Goal: Task Accomplishment & Management: Manage account settings

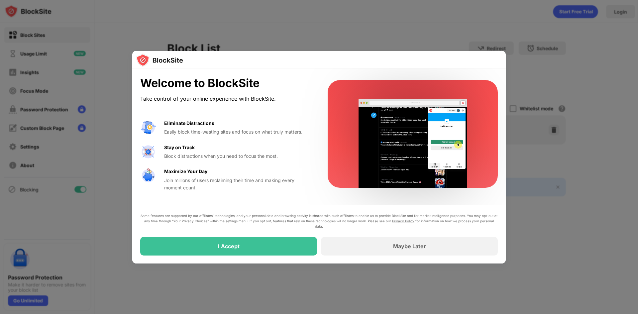
click at [587, 122] on div at bounding box center [319, 157] width 638 height 314
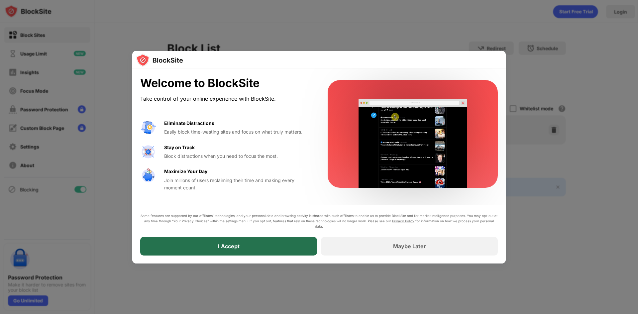
click at [298, 243] on div "I Accept" at bounding box center [228, 246] width 177 height 19
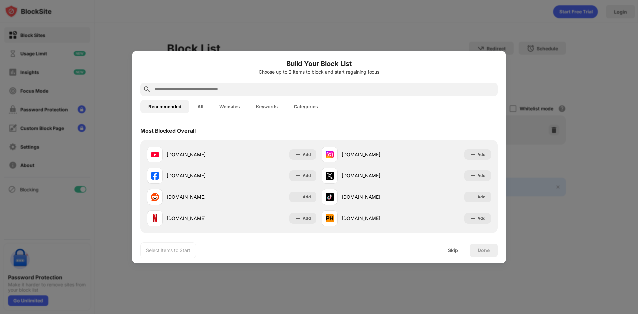
click at [198, 89] on input "text" at bounding box center [325, 89] width 342 height 8
click at [284, 91] on input "text" at bounding box center [325, 89] width 342 height 8
paste input "**********"
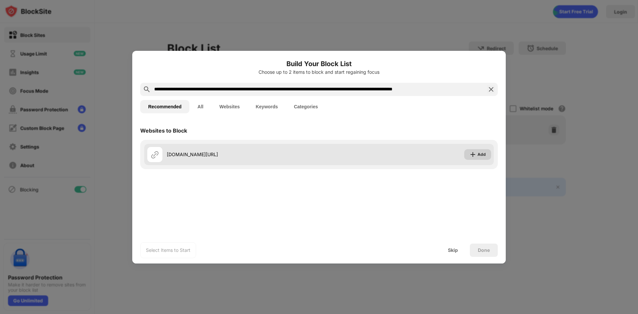
type input "**********"
click at [480, 154] on div "Add" at bounding box center [481, 154] width 8 height 7
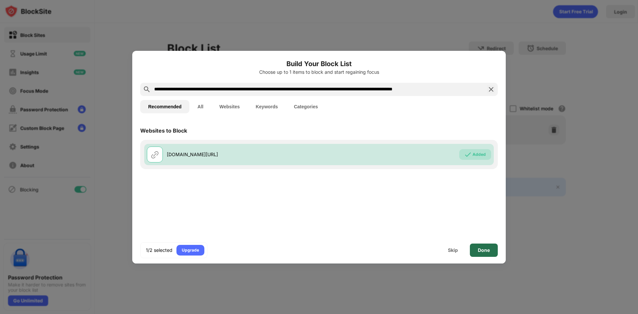
click at [487, 250] on div "Done" at bounding box center [484, 250] width 12 height 5
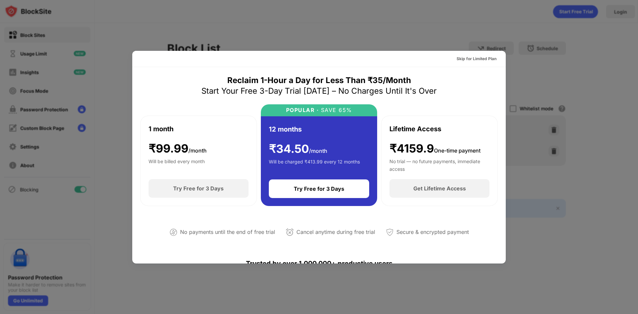
scroll to position [0, 0]
click at [466, 59] on div "Skip for Limited Plan" at bounding box center [477, 58] width 40 height 7
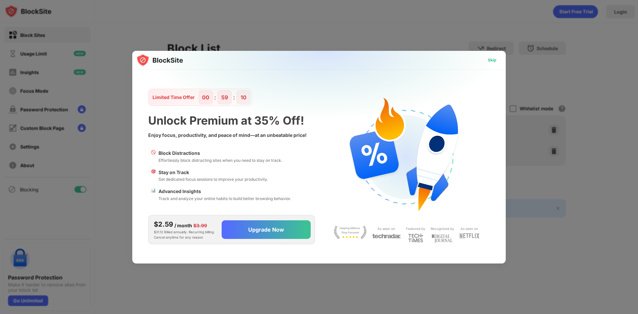
click at [491, 64] on div "Skip" at bounding box center [491, 60] width 19 height 11
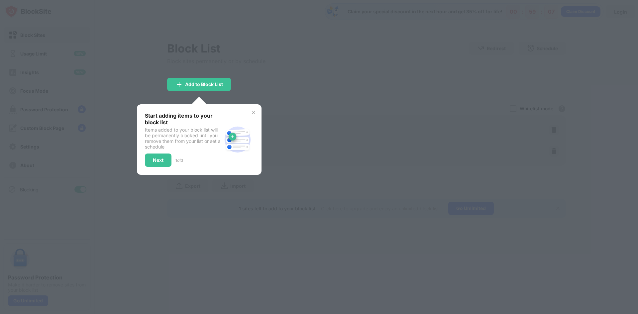
click at [343, 102] on div at bounding box center [319, 157] width 638 height 314
click at [253, 112] on img at bounding box center [253, 112] width 5 height 5
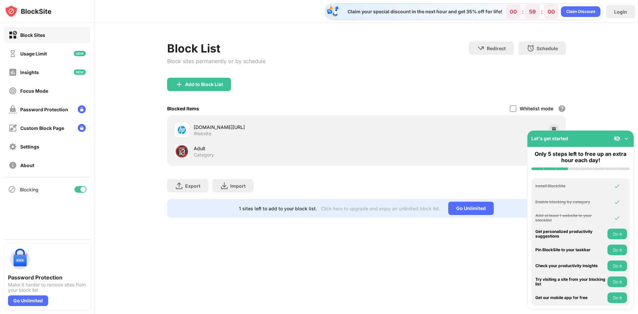
click at [626, 138] on img at bounding box center [626, 138] width 7 height 7
